Goal: Check status: Check status

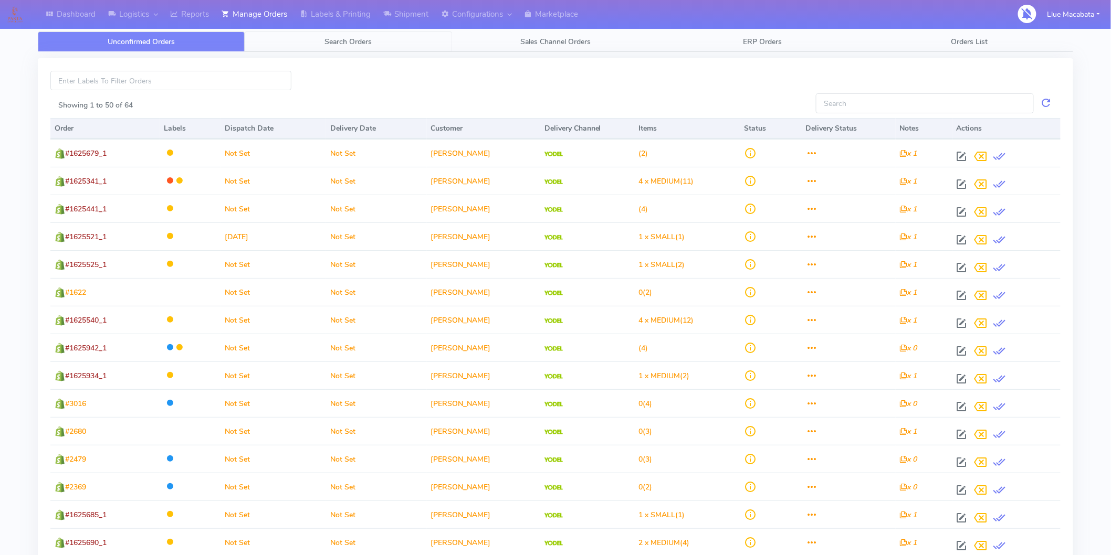
click at [363, 40] on span "Search Orders" at bounding box center [348, 42] width 47 height 10
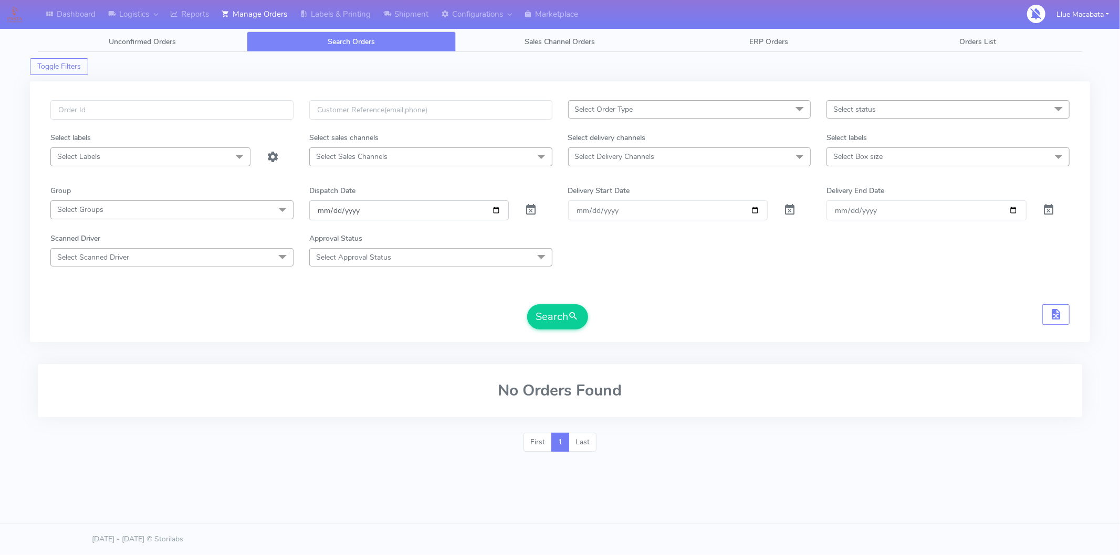
click at [321, 210] on input "[DATE]" at bounding box center [409, 210] width 200 height 19
click at [331, 210] on input "date" at bounding box center [409, 210] width 200 height 19
click at [352, 213] on input "date" at bounding box center [409, 210] width 200 height 19
click at [102, 107] on input "text" at bounding box center [171, 109] width 243 height 19
paste input "1625379"
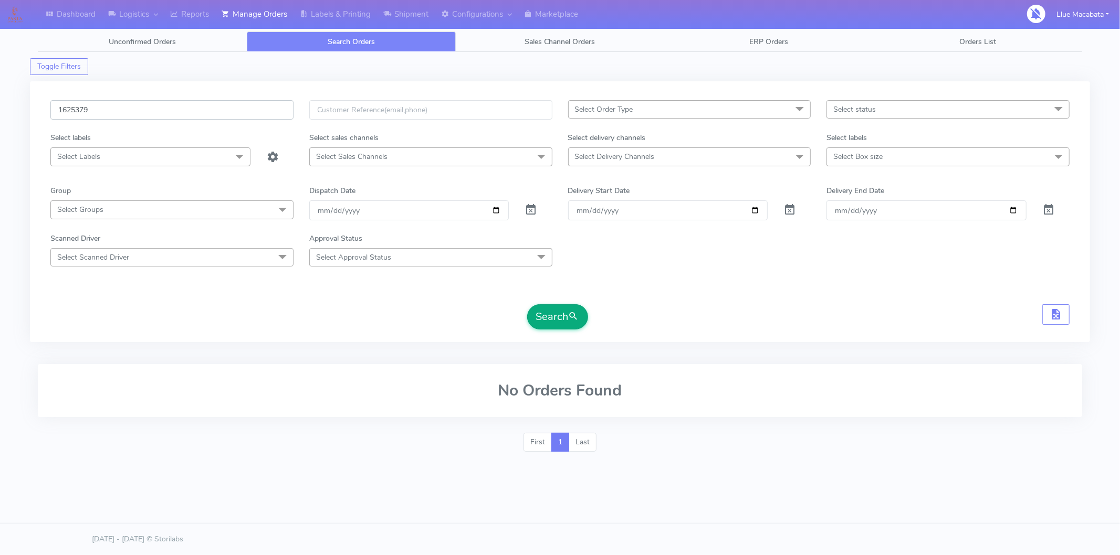
type input "1625379"
click at [551, 311] on button "Search" at bounding box center [557, 316] width 61 height 25
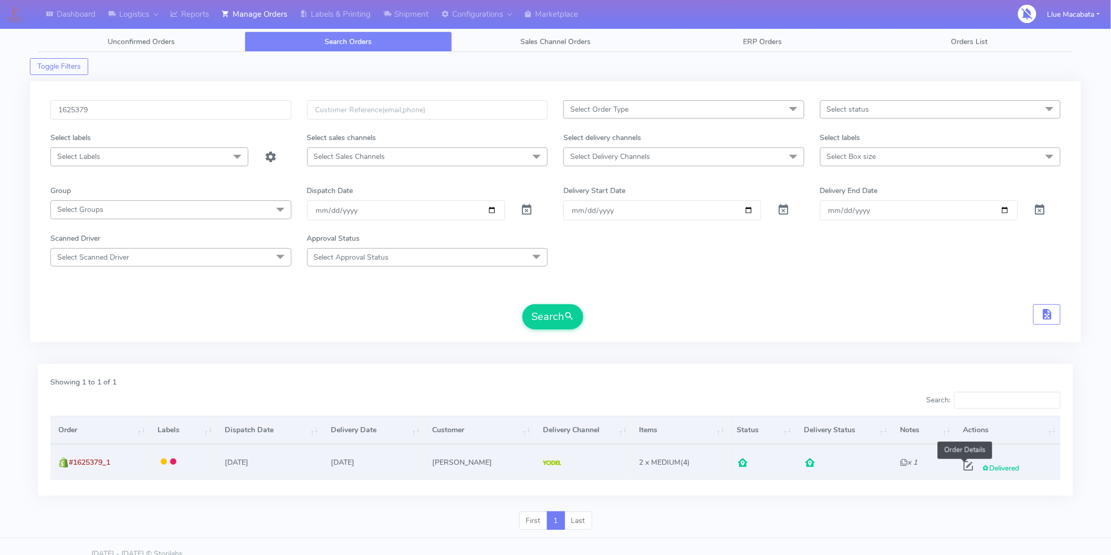
click at [968, 464] on span at bounding box center [968, 469] width 19 height 10
select select "5"
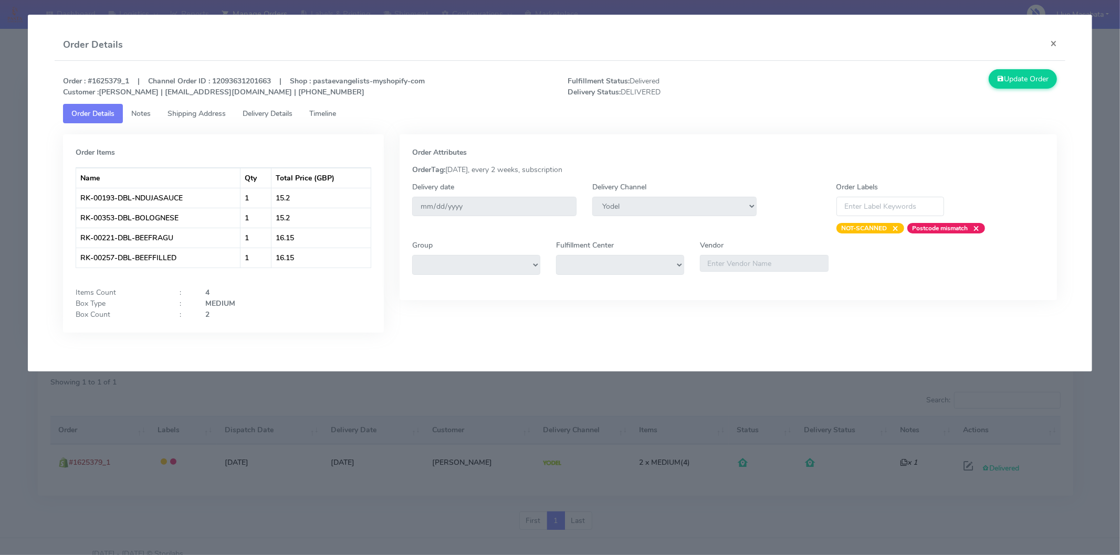
click at [333, 114] on span "Timeline" at bounding box center [322, 114] width 27 height 10
